Goal: Task Accomplishment & Management: Manage account settings

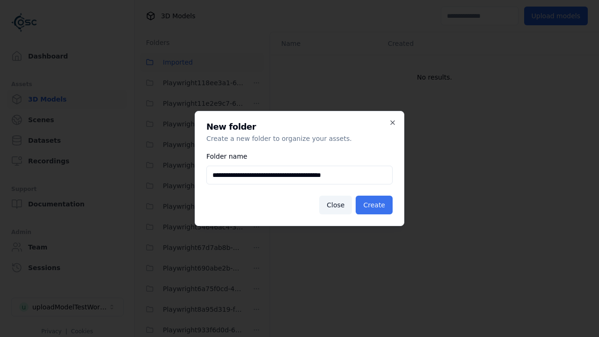
type input "**********"
click at [375, 205] on button "Create" at bounding box center [374, 205] width 37 height 19
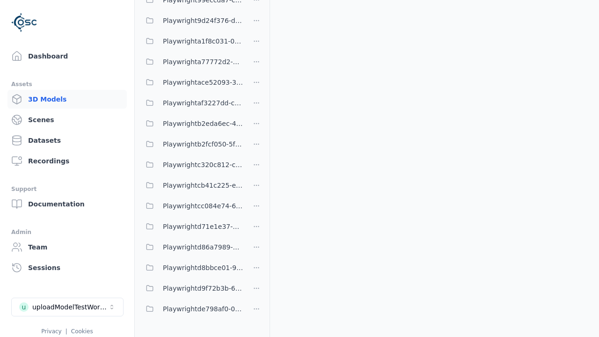
click at [192, 62] on span "Playwrighta77772d2-4ee6-4832-a842-8c7f4d50daca" at bounding box center [203, 61] width 80 height 11
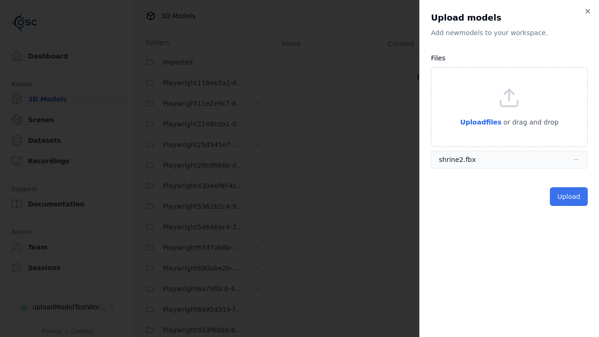
click at [570, 197] on button "Upload" at bounding box center [569, 196] width 38 height 19
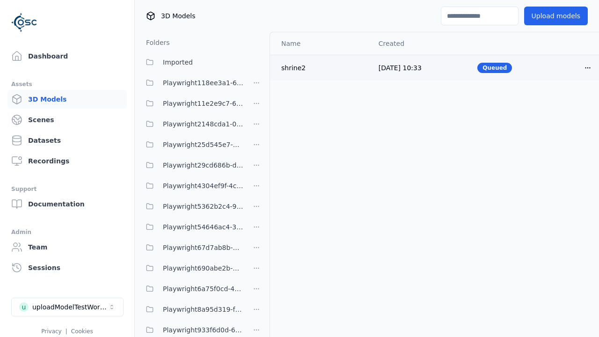
click at [588, 67] on html "Support Dashboard Assets 3D Models Scenes Datasets Recordings Support Documenta…" at bounding box center [299, 168] width 599 height 337
click at [567, 104] on div "Delete" at bounding box center [567, 103] width 55 height 15
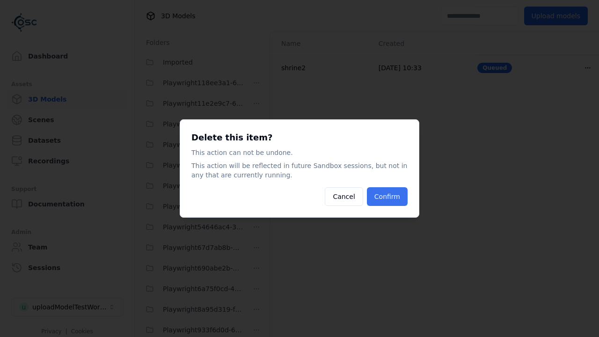
click at [388, 197] on button "Confirm" at bounding box center [387, 196] width 41 height 19
click at [256, 168] on html "Support Dashboard Assets 3D Models Scenes Datasets Recordings Support Documenta…" at bounding box center [299, 168] width 599 height 337
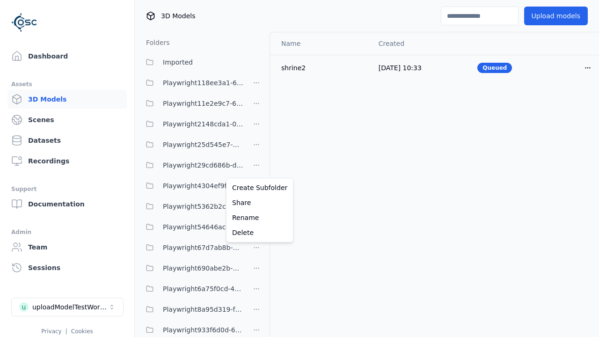
scroll to position [244, 0]
